Goal: Check status

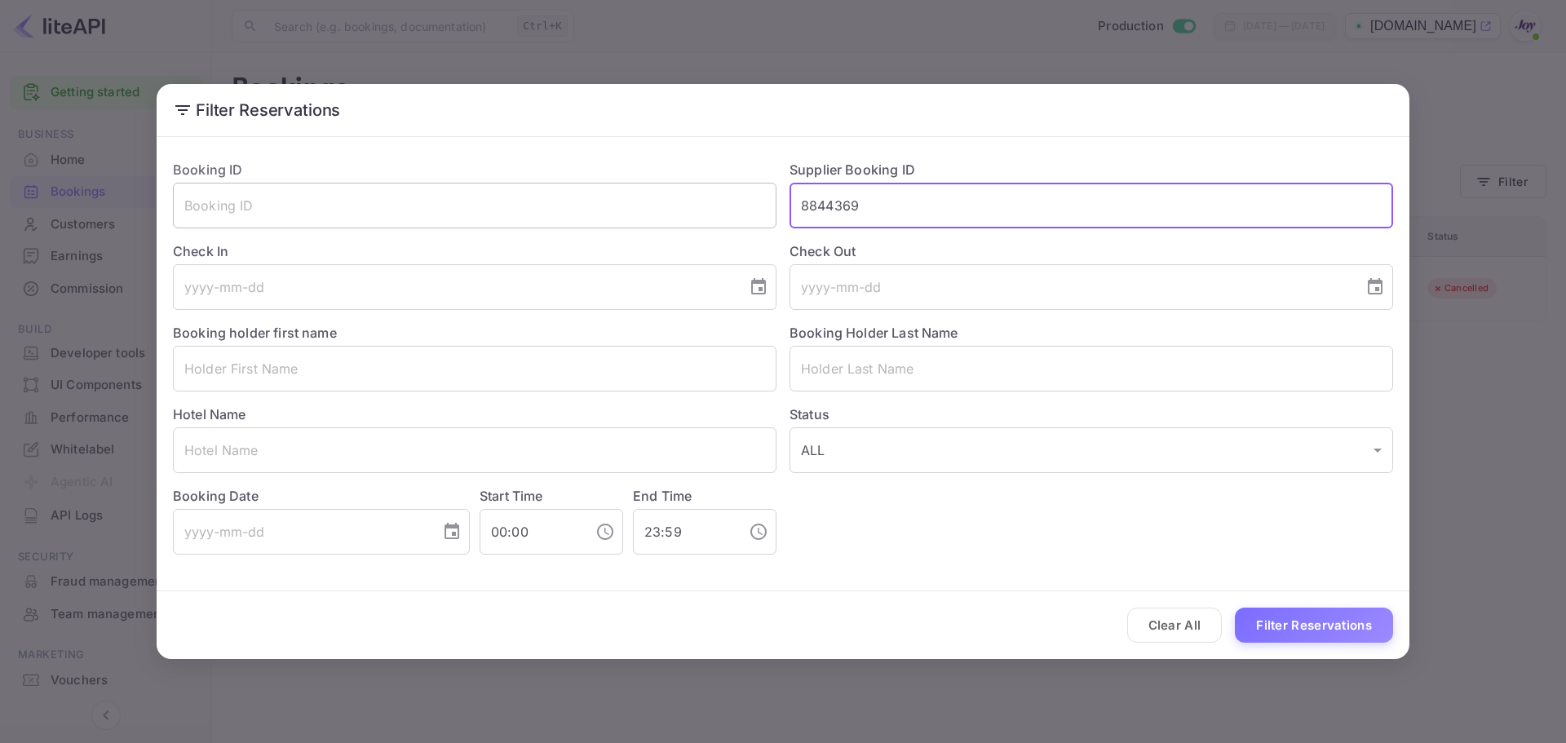
drag, startPoint x: 866, startPoint y: 208, endPoint x: 728, endPoint y: 196, distance: 138.4
click at [728, 196] on div "Booking ID ​ Supplier Booking ID 8844369 ​ Check In ​ Check Out ​ Booking holde…" at bounding box center [776, 351] width 1233 height 408
paste input "426920"
type input "8426920"
click at [1310, 620] on button "Filter Reservations" at bounding box center [1314, 625] width 158 height 35
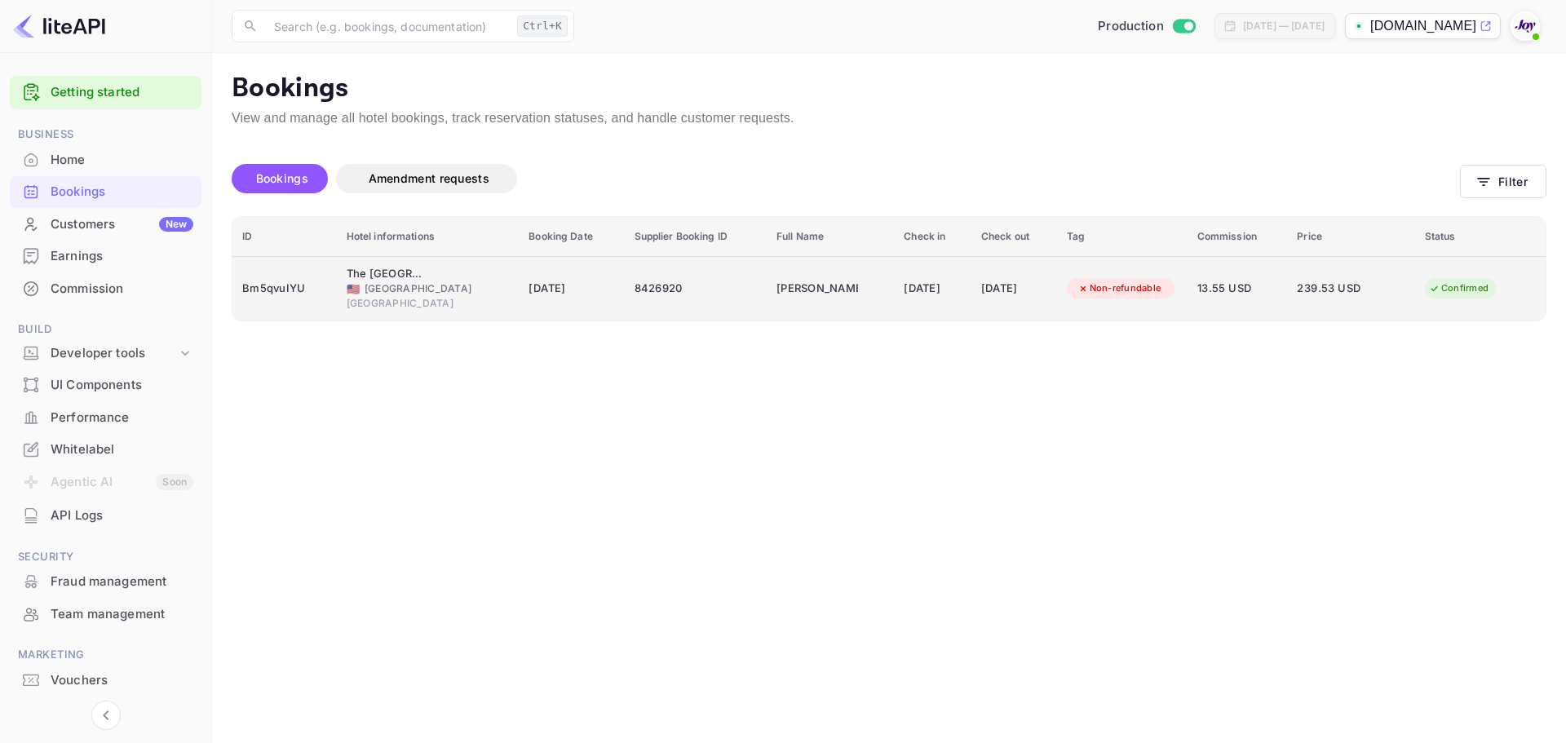
click at [526, 302] on td "[DATE]" at bounding box center [571, 288] width 105 height 64
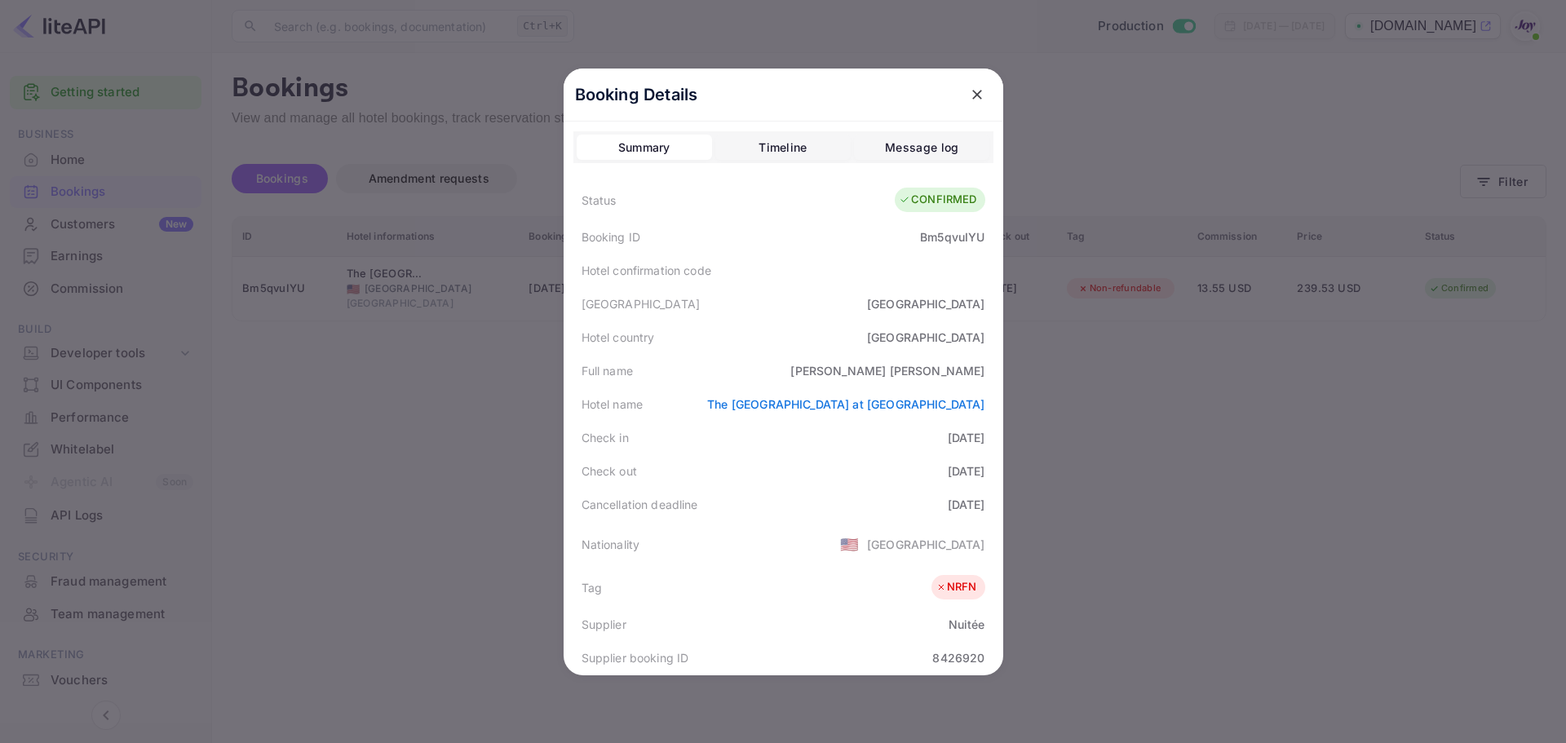
click at [921, 368] on div "[PERSON_NAME]" at bounding box center [887, 370] width 194 height 17
copy div "[PERSON_NAME]"
drag, startPoint x: 1100, startPoint y: 475, endPoint x: 1047, endPoint y: 309, distance: 173.8
click at [1103, 471] on div at bounding box center [783, 371] width 1566 height 743
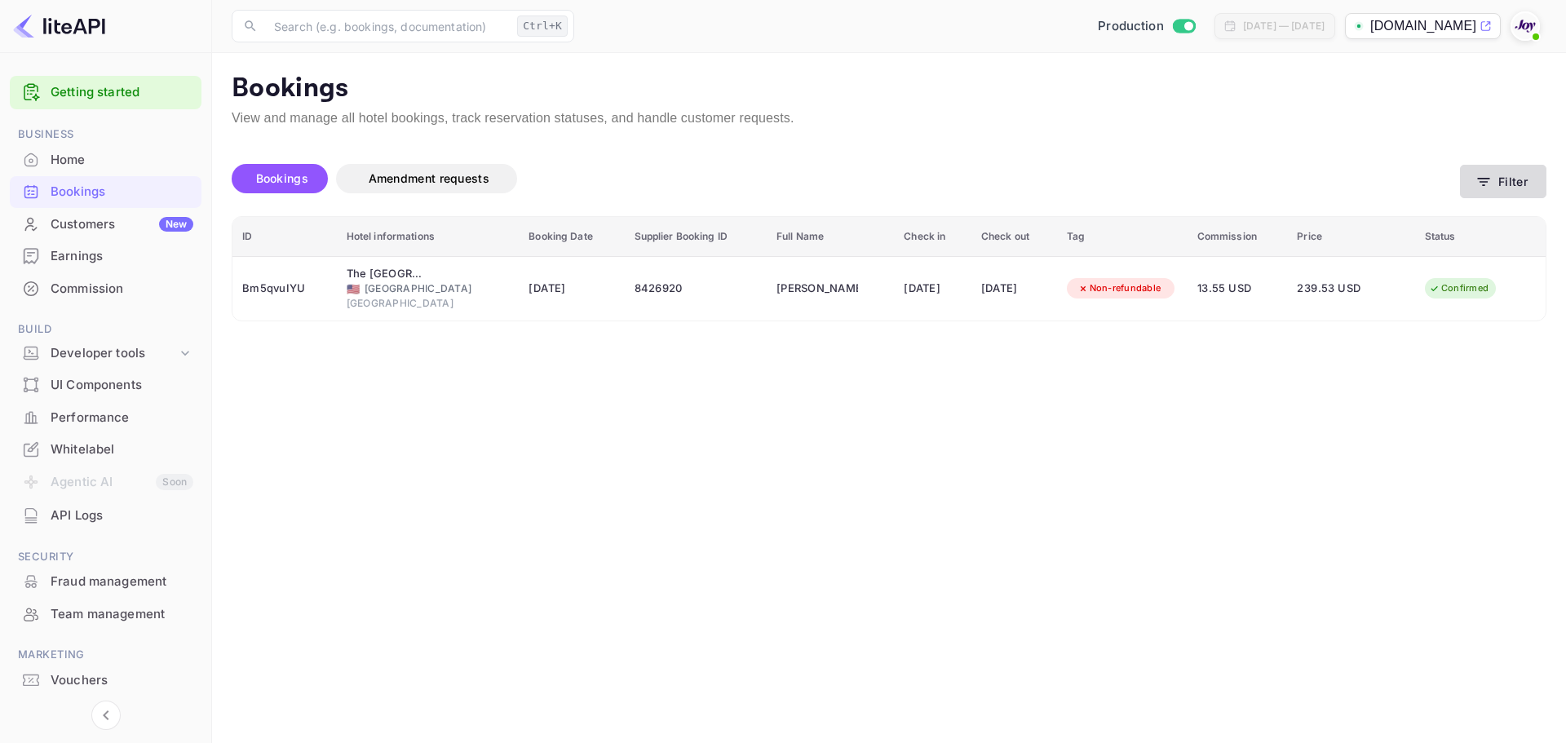
click at [1515, 186] on button "Filter" at bounding box center [1503, 181] width 86 height 33
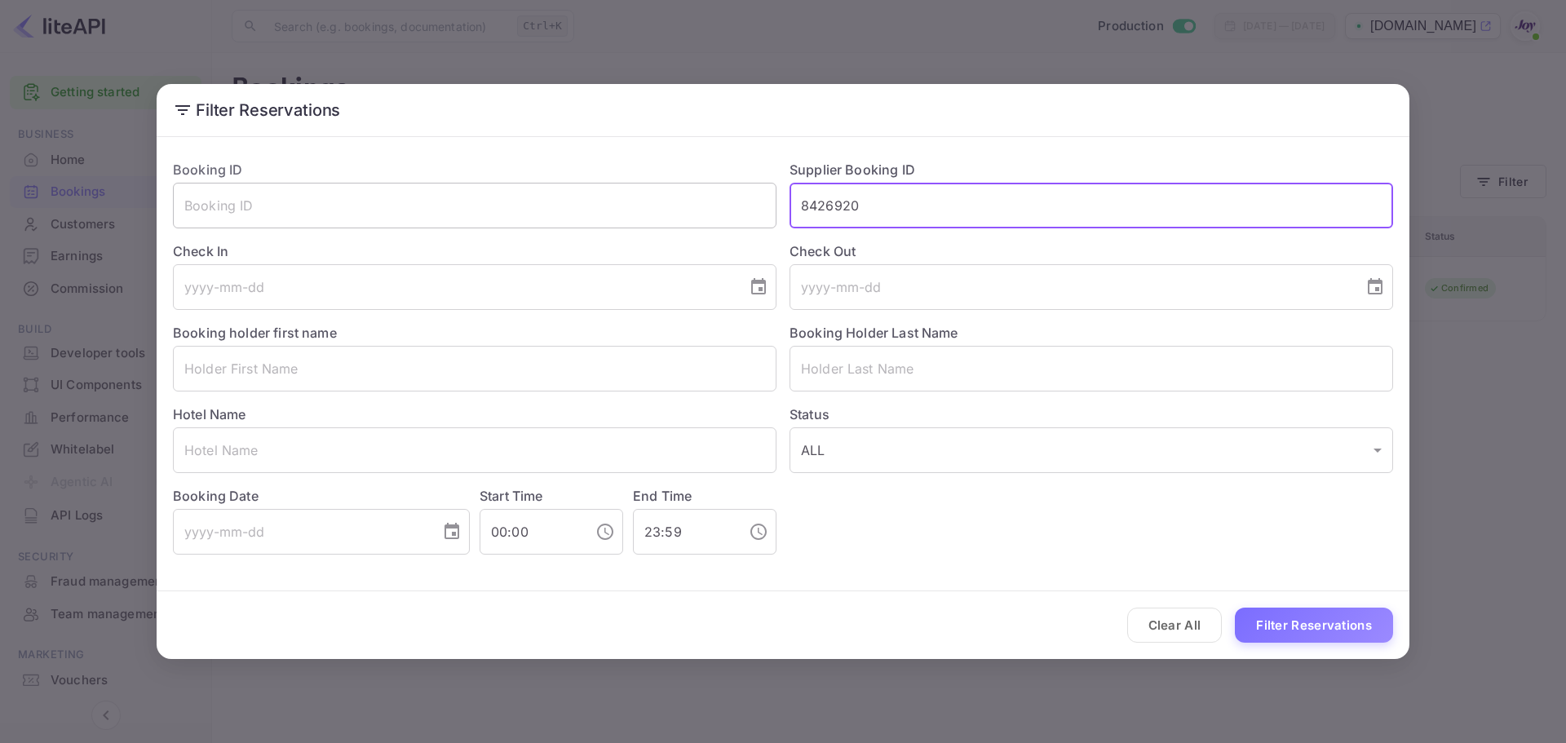
drag, startPoint x: 970, startPoint y: 210, endPoint x: 659, endPoint y: 200, distance: 310.9
click at [661, 199] on div "Booking ID ​ Supplier Booking ID 8426920 ​ Check In ​ Check Out ​ Booking holde…" at bounding box center [776, 351] width 1233 height 408
paste input "946337"
type input "8946337"
click at [1359, 625] on button "Filter Reservations" at bounding box center [1314, 625] width 158 height 35
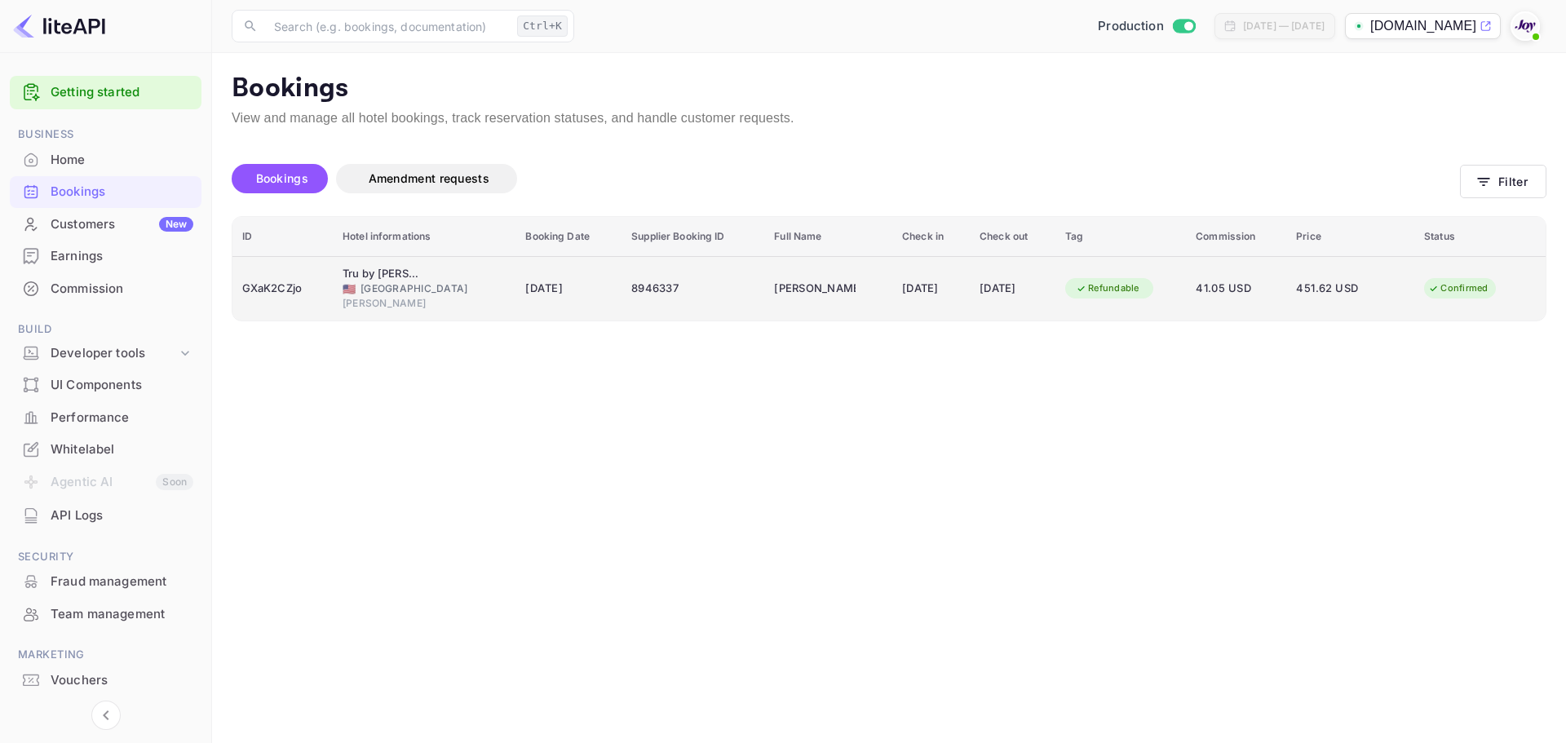
click at [499, 307] on div "[PERSON_NAME]" at bounding box center [423, 303] width 163 height 15
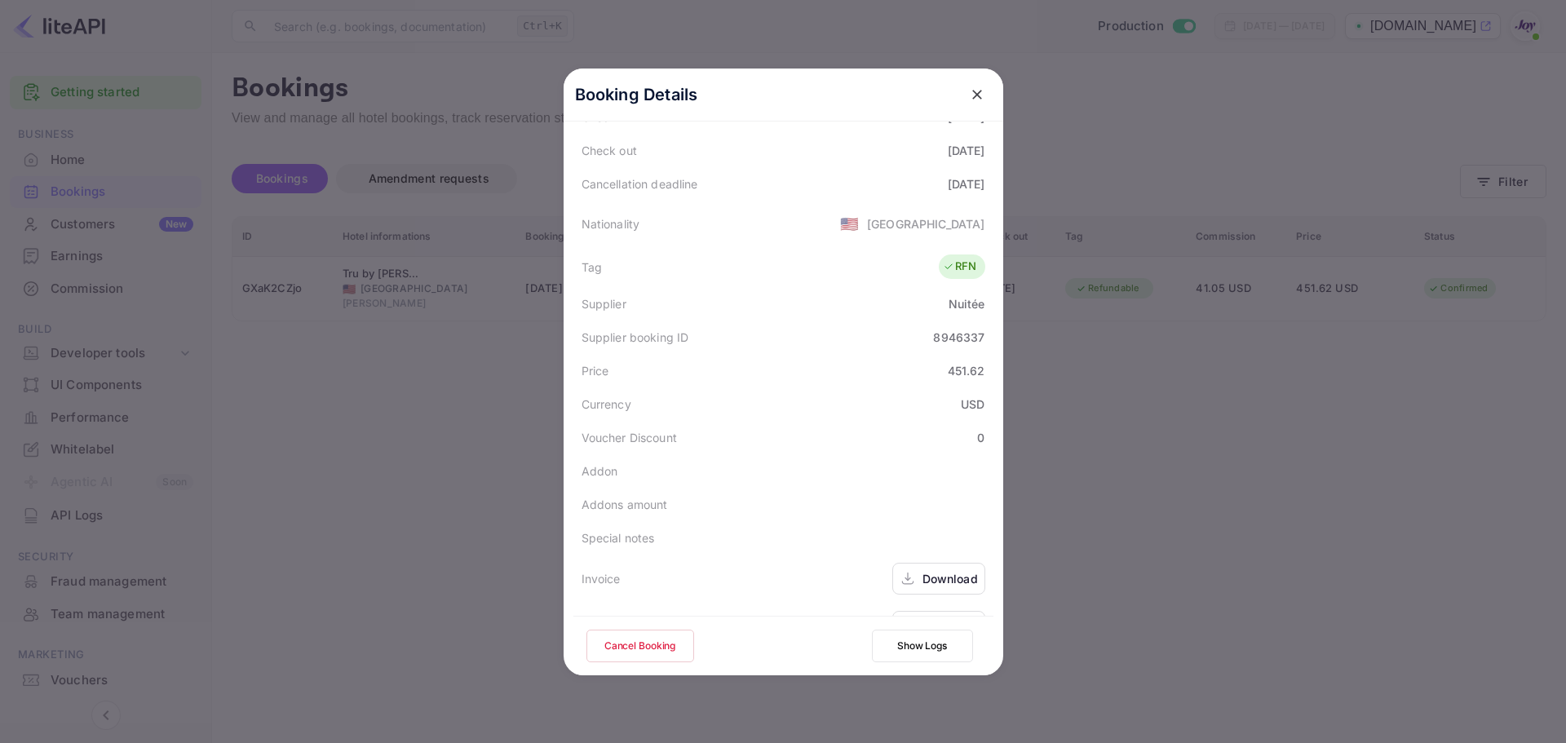
scroll to position [362, 0]
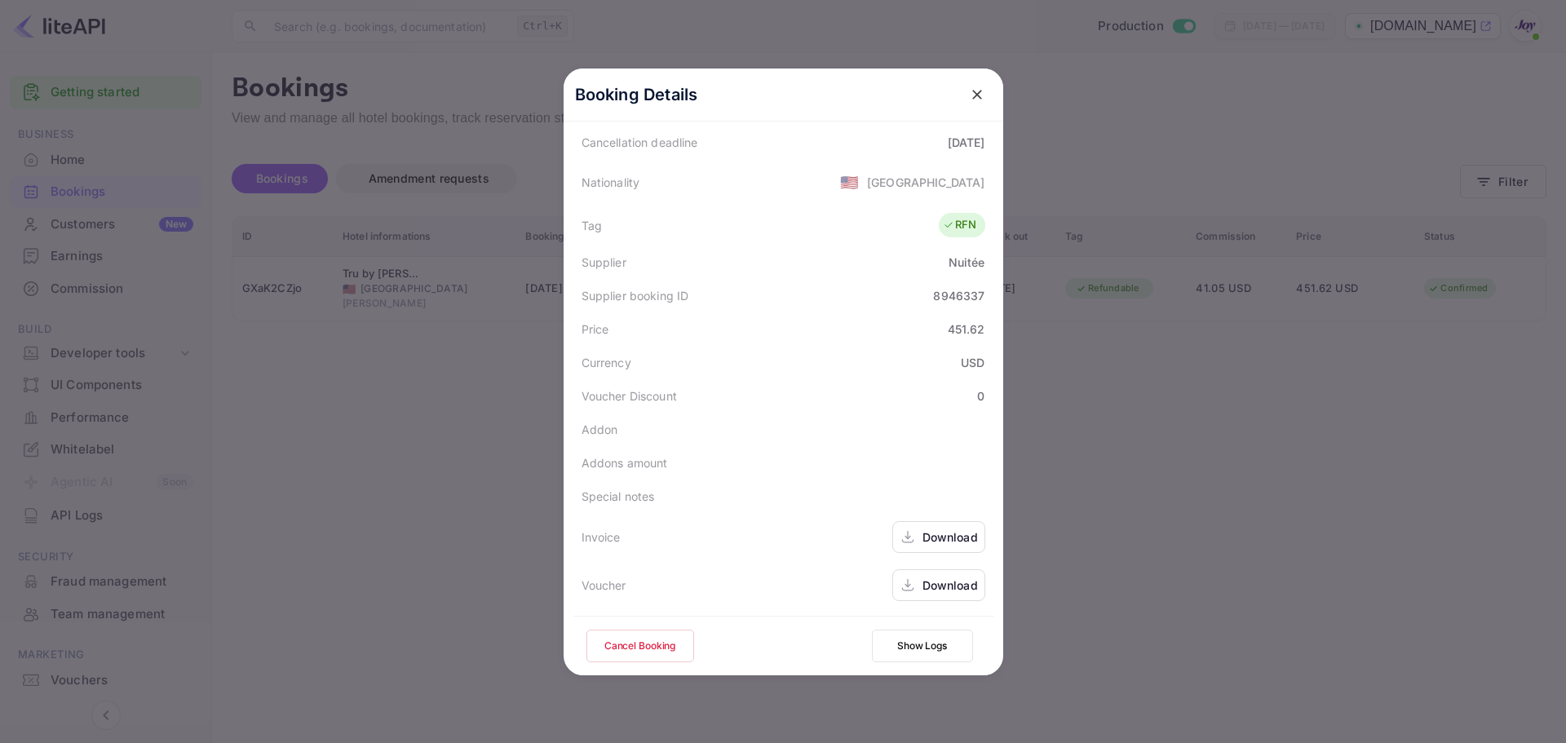
click at [933, 534] on div "Download" at bounding box center [949, 536] width 55 height 17
click at [922, 586] on div "Download" at bounding box center [949, 585] width 55 height 17
